Goal: Task Accomplishment & Management: Use online tool/utility

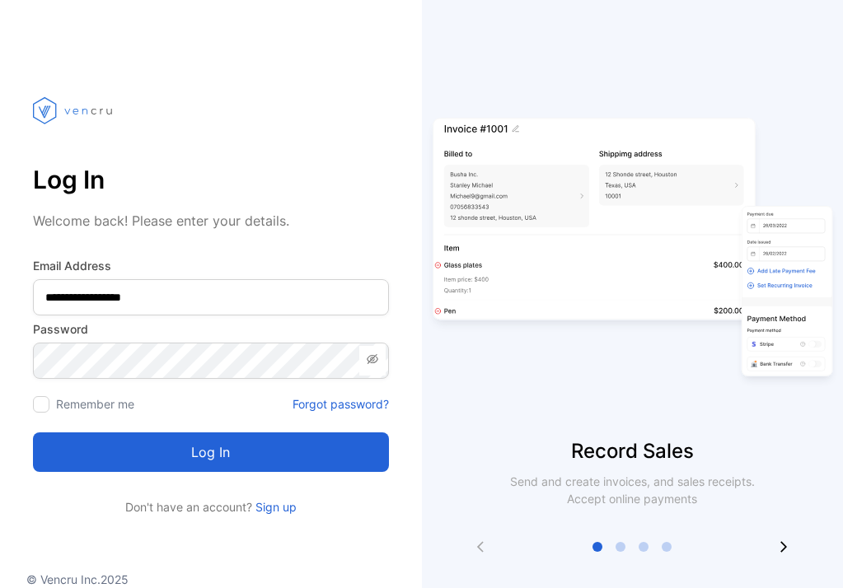
click at [209, 450] on button "Log in" at bounding box center [211, 452] width 356 height 40
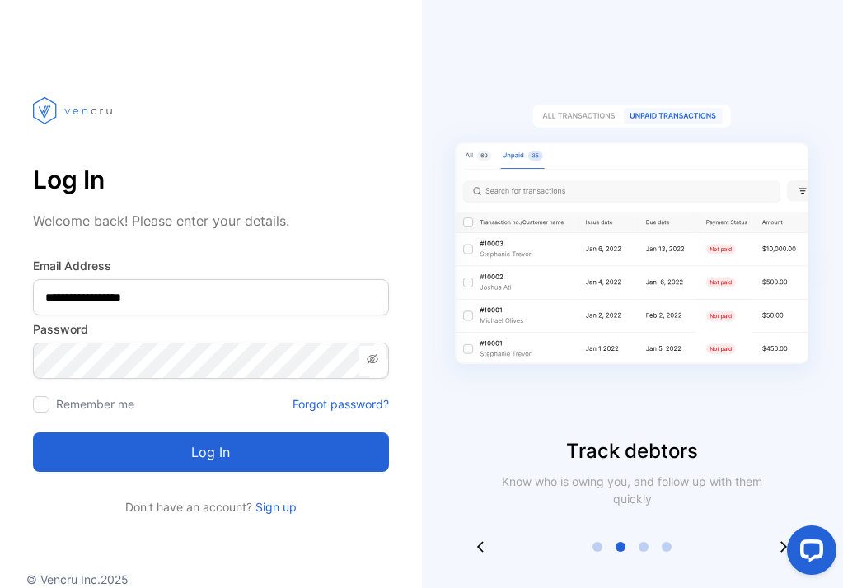
click at [376, 358] on icon at bounding box center [372, 359] width 13 height 13
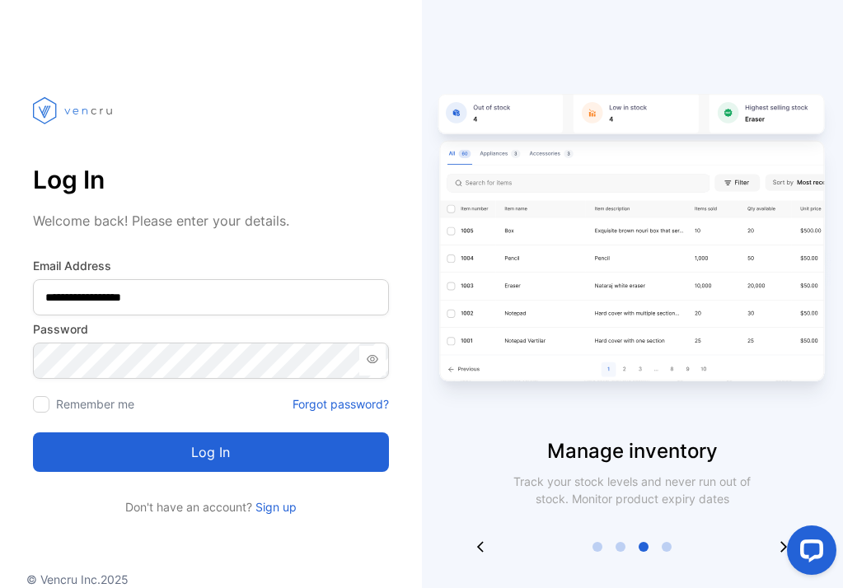
click at [239, 458] on button "Log in" at bounding box center [211, 452] width 356 height 40
click at [178, 341] on div "Password" at bounding box center [211, 349] width 356 height 58
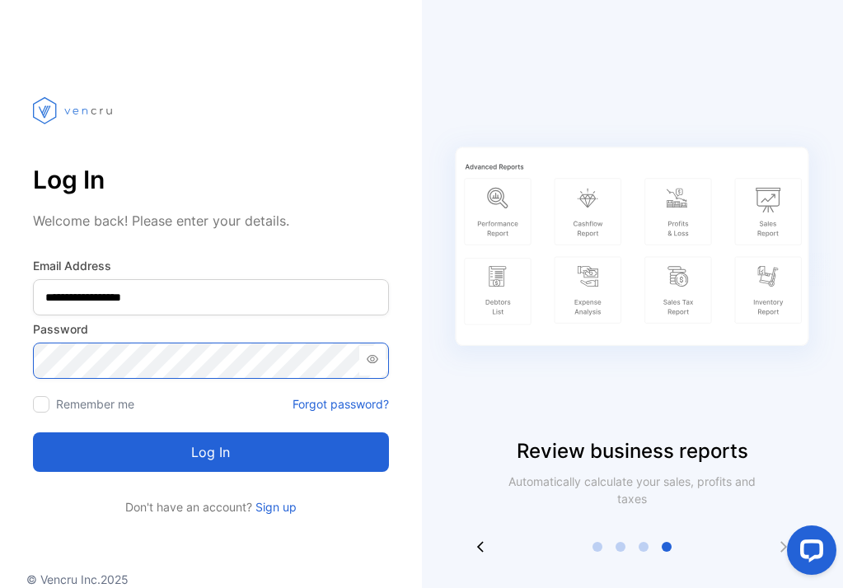
click at [210, 452] on button "Log in" at bounding box center [211, 452] width 356 height 40
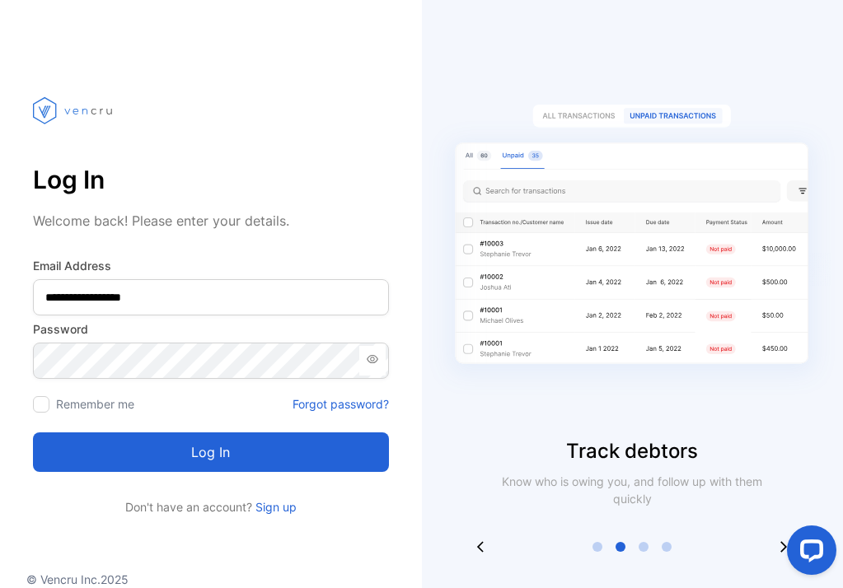
click at [45, 407] on div at bounding box center [41, 404] width 16 height 16
click at [108, 460] on button "Log in" at bounding box center [211, 452] width 356 height 40
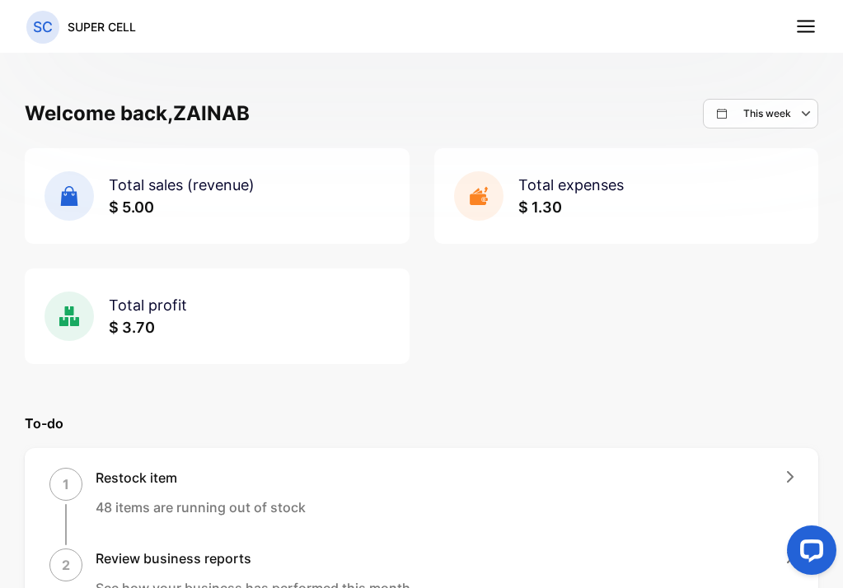
click at [801, 30] on icon at bounding box center [805, 26] width 21 height 21
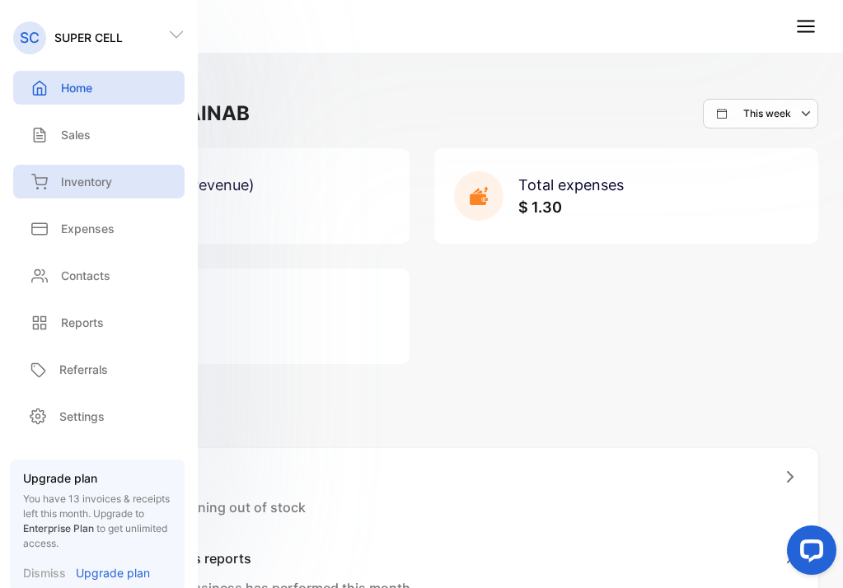
click at [83, 187] on p "Inventory" at bounding box center [86, 181] width 51 height 17
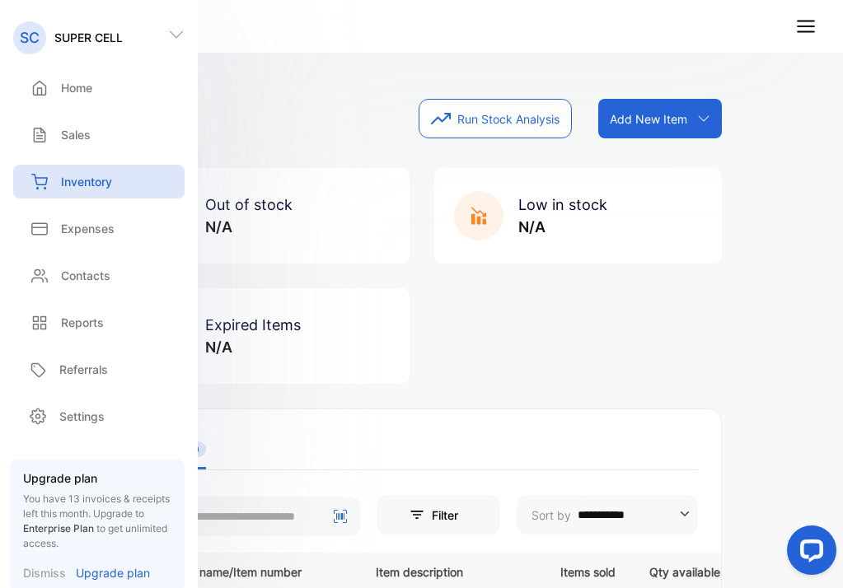
click at [376, 82] on div "**********" at bounding box center [421, 340] width 650 height 588
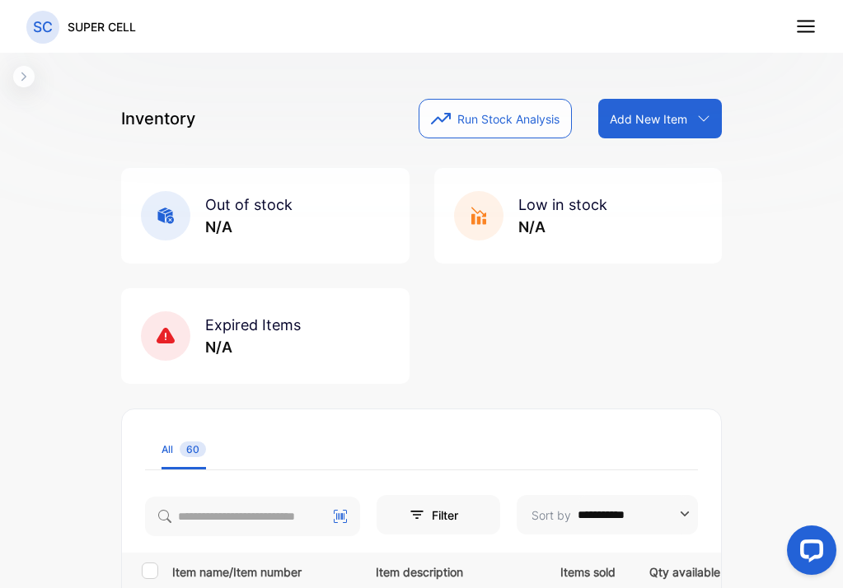
click at [25, 75] on icon "button" at bounding box center [23, 76] width 5 height 8
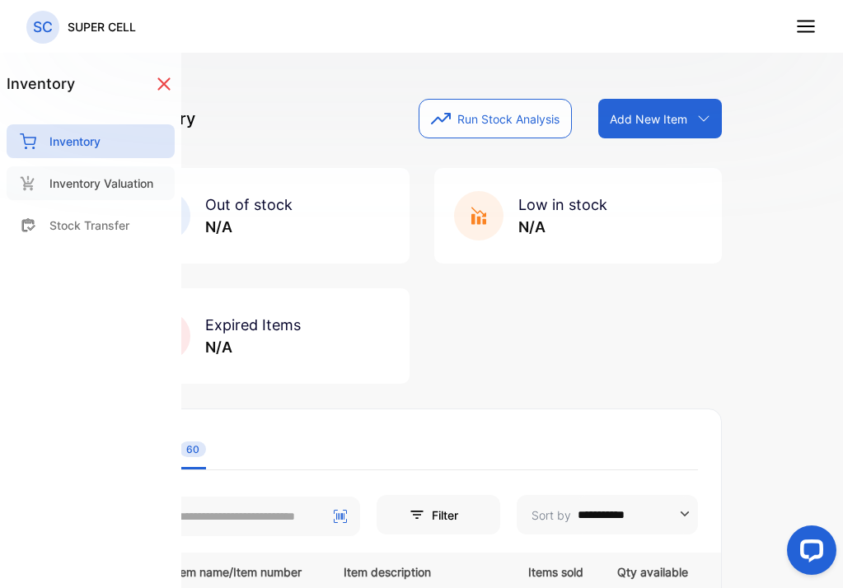
click at [96, 178] on p "Inventory Valuation" at bounding box center [101, 183] width 104 height 17
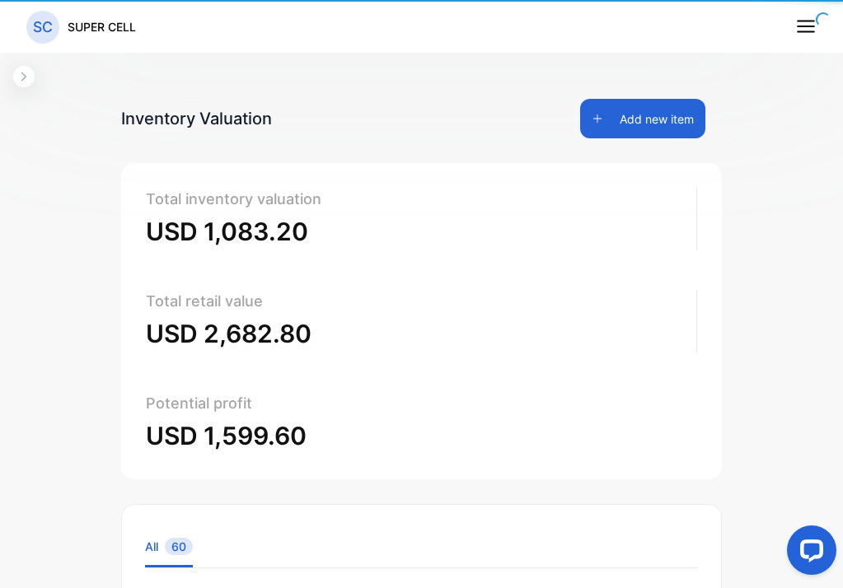
type input "**********"
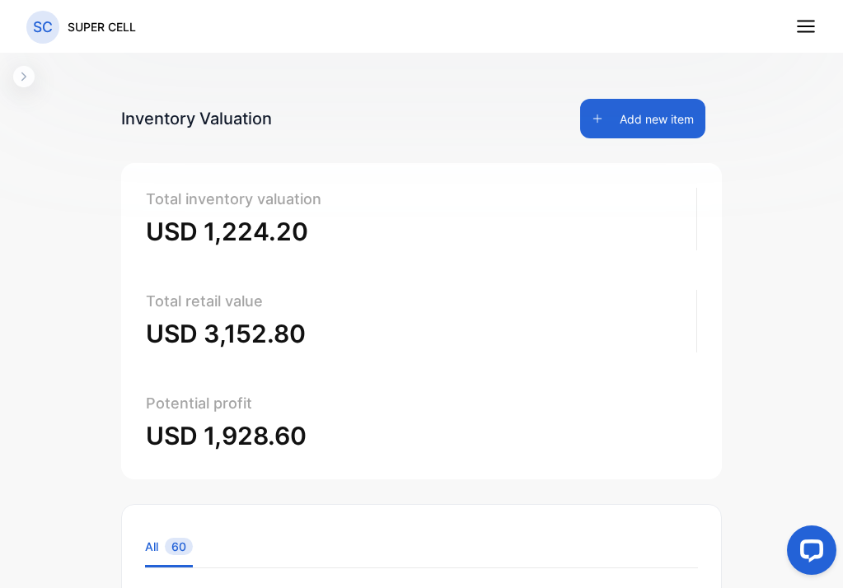
click at [635, 120] on button "Add new item" at bounding box center [642, 119] width 125 height 40
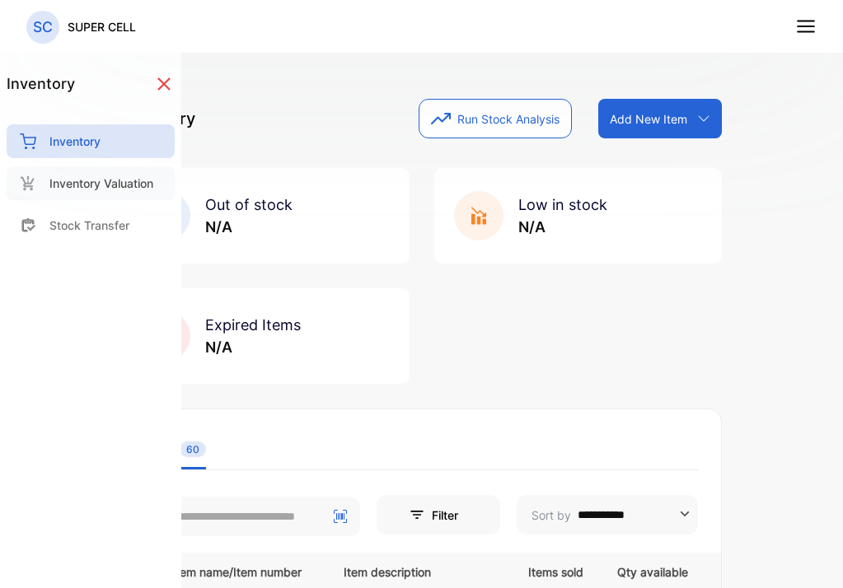
click at [117, 186] on p "Inventory Valuation" at bounding box center [101, 183] width 104 height 17
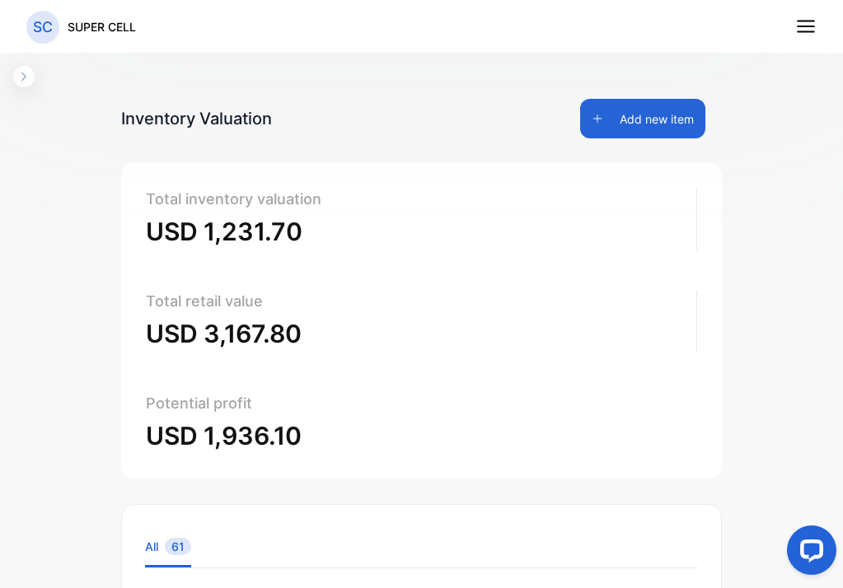
click at [653, 119] on button "Add new item" at bounding box center [642, 119] width 125 height 40
